Goal: Transaction & Acquisition: Purchase product/service

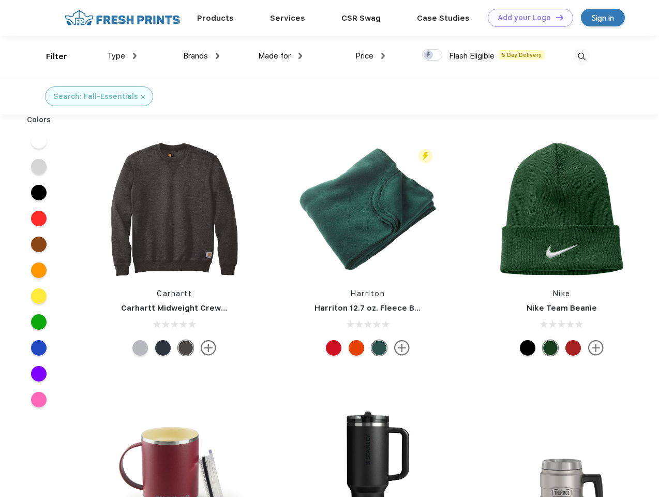
scroll to position [1, 0]
click at [527, 18] on link "Add your Logo Design Tool" at bounding box center [530, 18] width 85 height 18
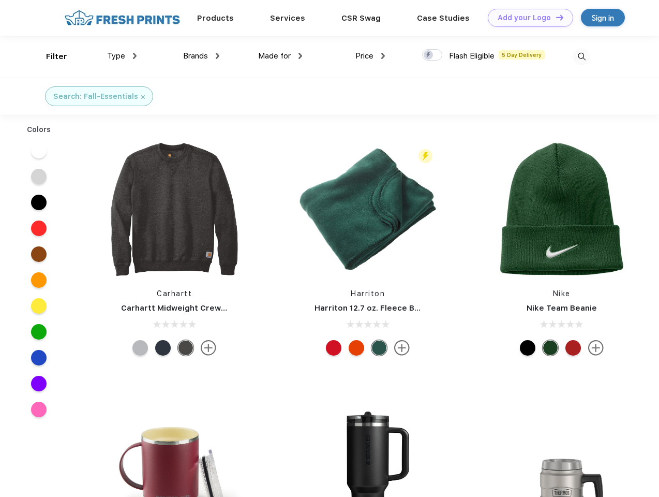
click at [0, 0] on div "Design Tool" at bounding box center [0, 0] width 0 height 0
click at [555, 17] on link "Add your Logo Design Tool" at bounding box center [530, 18] width 85 height 18
click at [50, 56] on div "Filter" at bounding box center [56, 57] width 21 height 12
click at [122, 56] on span "Type" at bounding box center [116, 55] width 18 height 9
click at [201, 56] on span "Brands" at bounding box center [195, 55] width 25 height 9
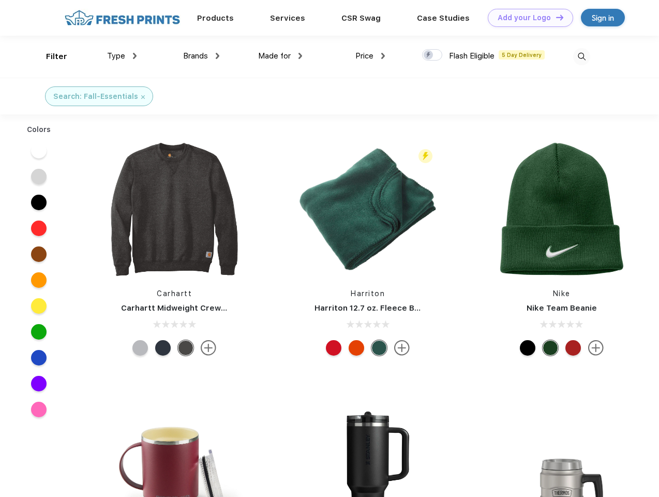
click at [280, 56] on span "Made for" at bounding box center [274, 55] width 33 height 9
click at [370, 56] on span "Price" at bounding box center [364, 55] width 18 height 9
click at [433, 55] on div at bounding box center [432, 54] width 20 height 11
click at [429, 55] on input "checkbox" at bounding box center [425, 52] width 7 height 7
click at [582, 56] on img at bounding box center [581, 56] width 17 height 17
